Goal: Task Accomplishment & Management: Use online tool/utility

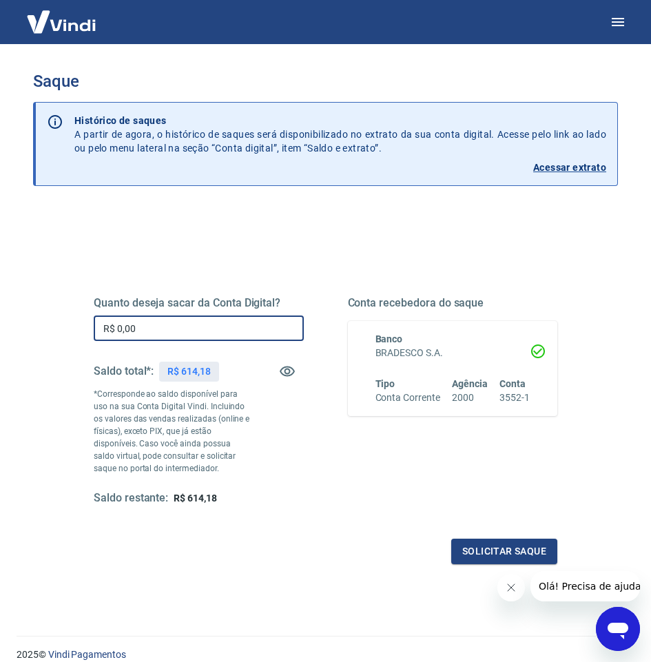
click at [216, 329] on input "R$ 0,00" at bounding box center [199, 329] width 210 height 26
type input "R$ 614,18"
click at [343, 466] on div "Quanto deseja sacar da Conta Digital? R$ 614,18 ​ Saldo total*: R$ 614,18 *Corr…" at bounding box center [326, 401] width 464 height 210
click at [504, 591] on button "Fechar mensagem da empresa" at bounding box center [511, 588] width 28 height 28
